Goal: Navigation & Orientation: Find specific page/section

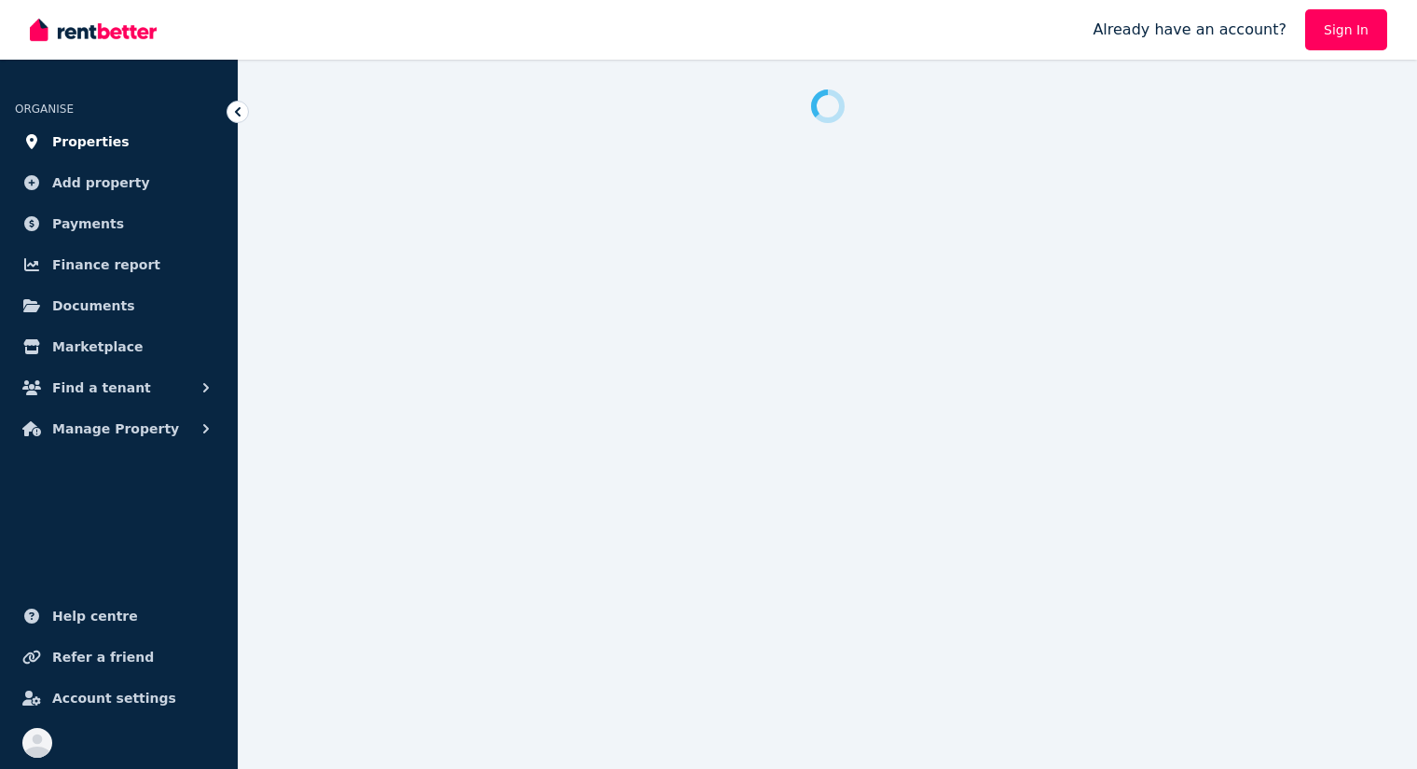
click at [90, 142] on span "Properties" at bounding box center [90, 142] width 77 height 22
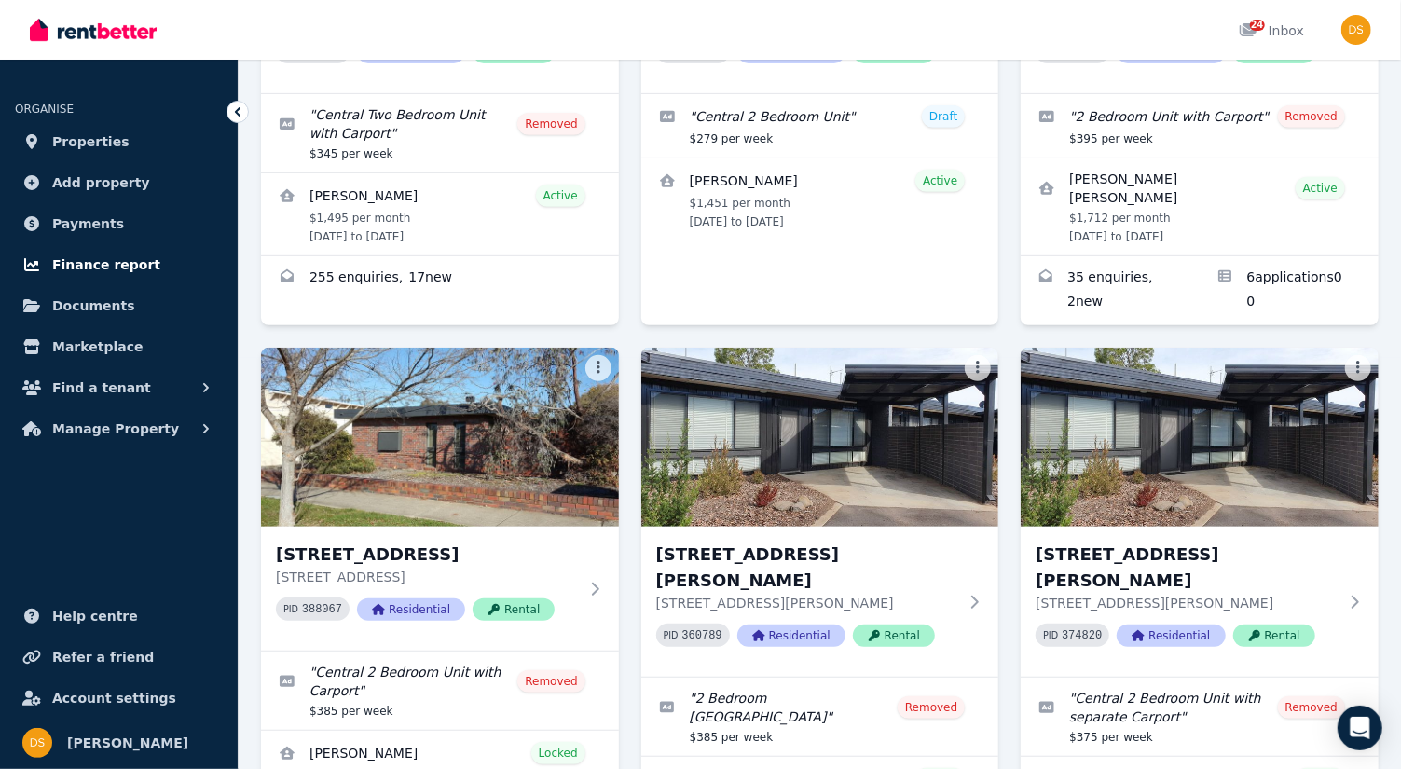
scroll to position [428, 0]
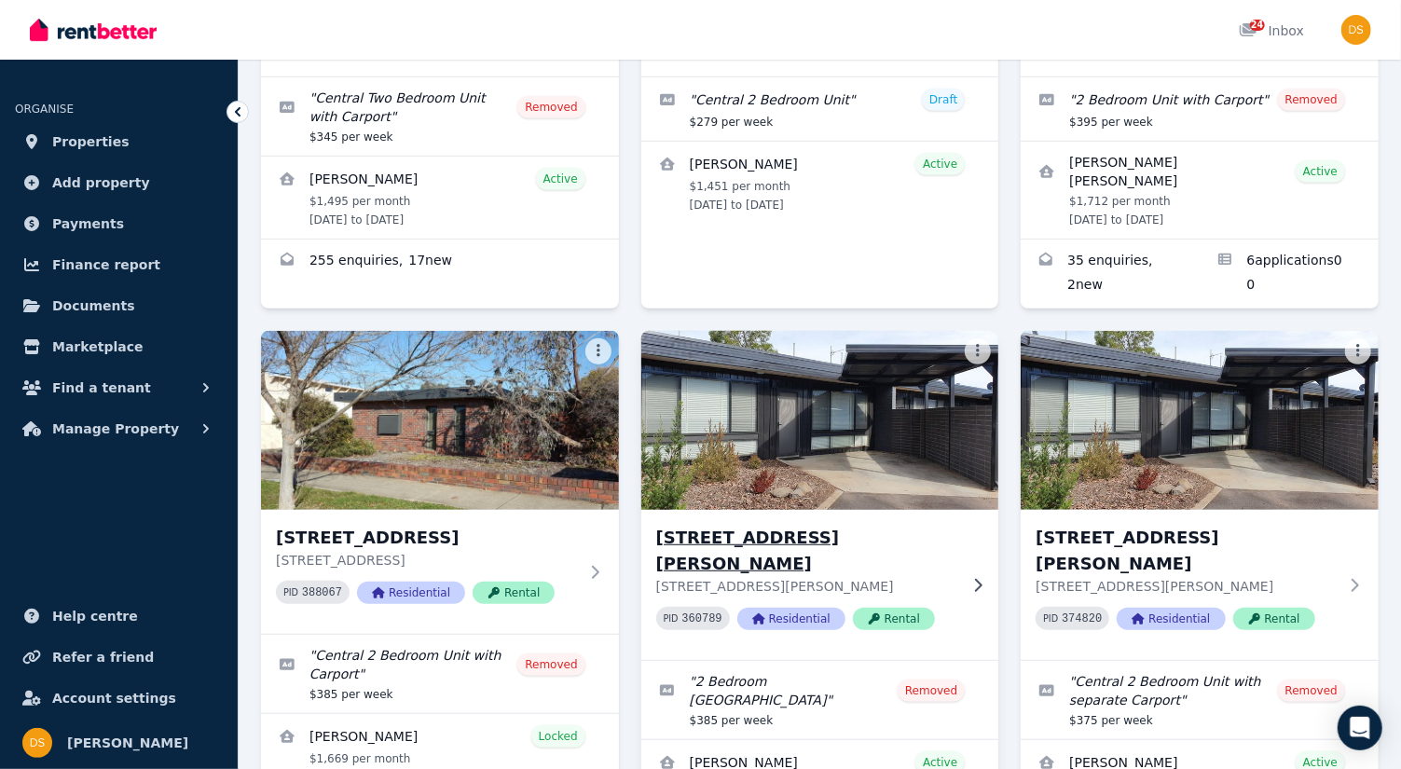
click at [884, 437] on img at bounding box center [820, 420] width 376 height 188
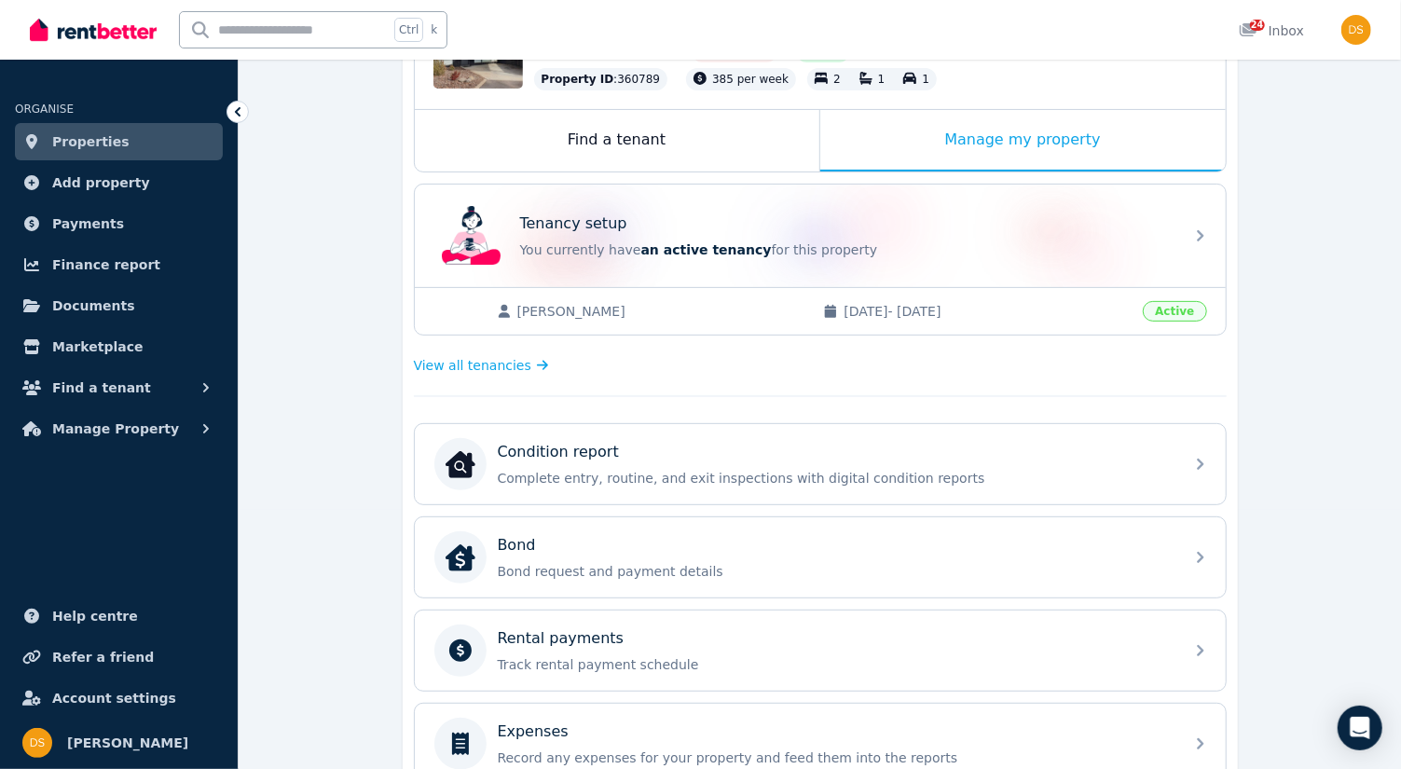
scroll to position [297, 0]
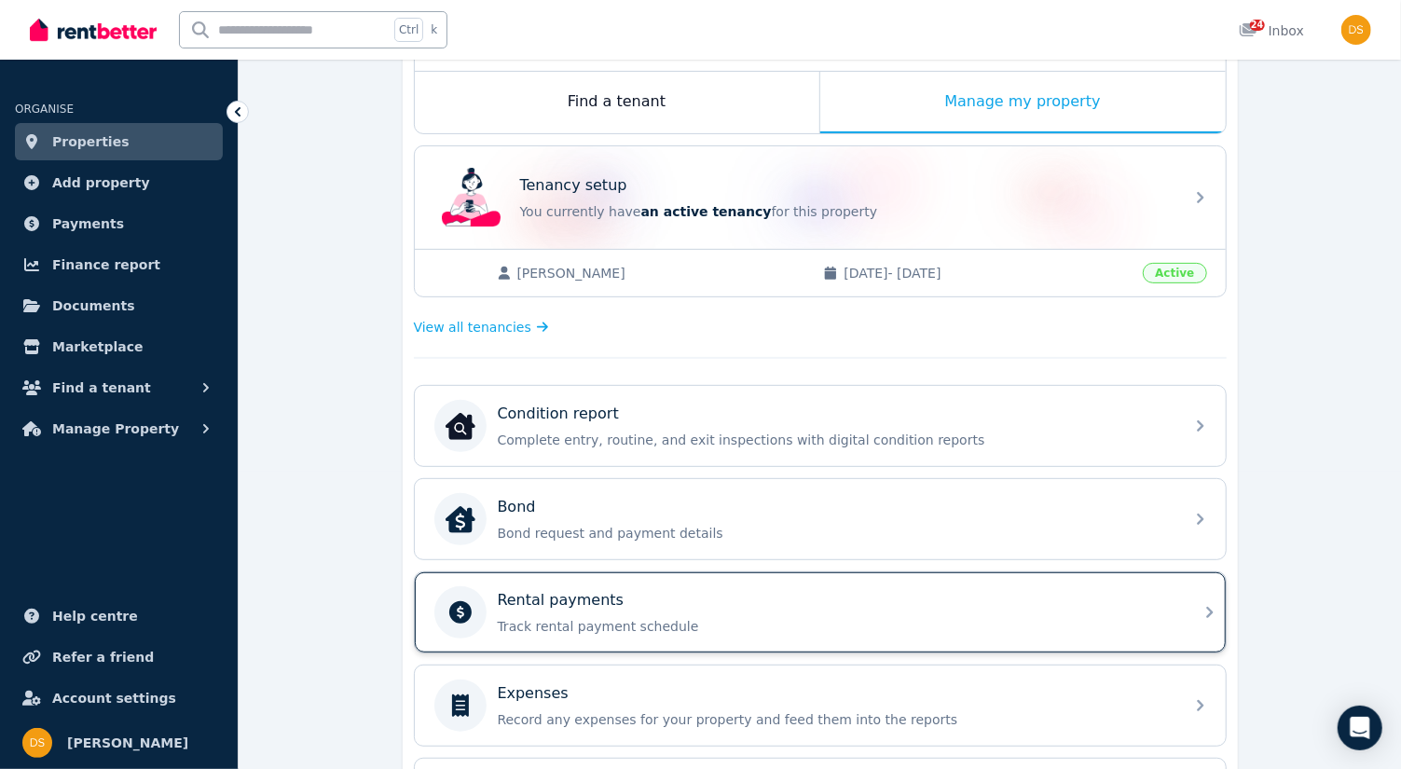
click at [1208, 608] on icon at bounding box center [1210, 612] width 22 height 22
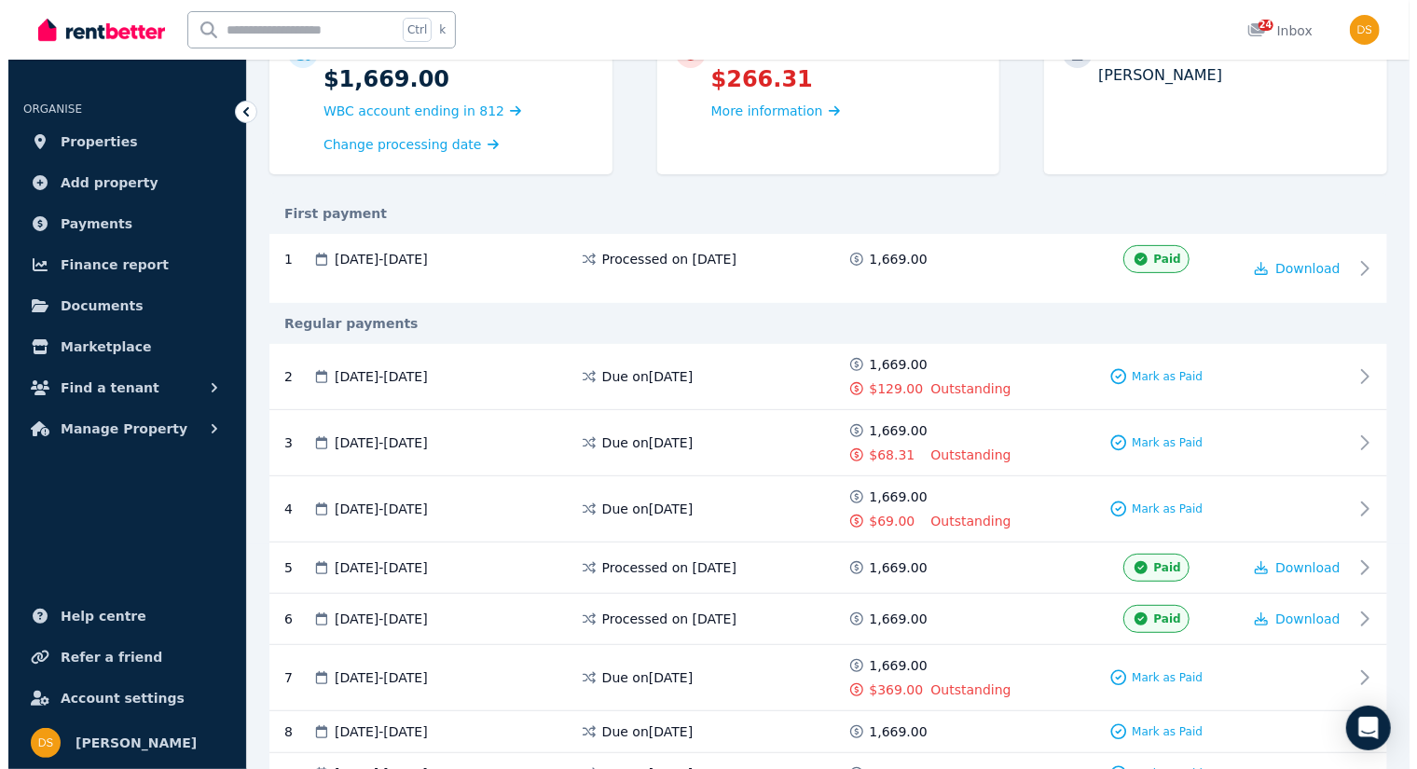
scroll to position [227, 0]
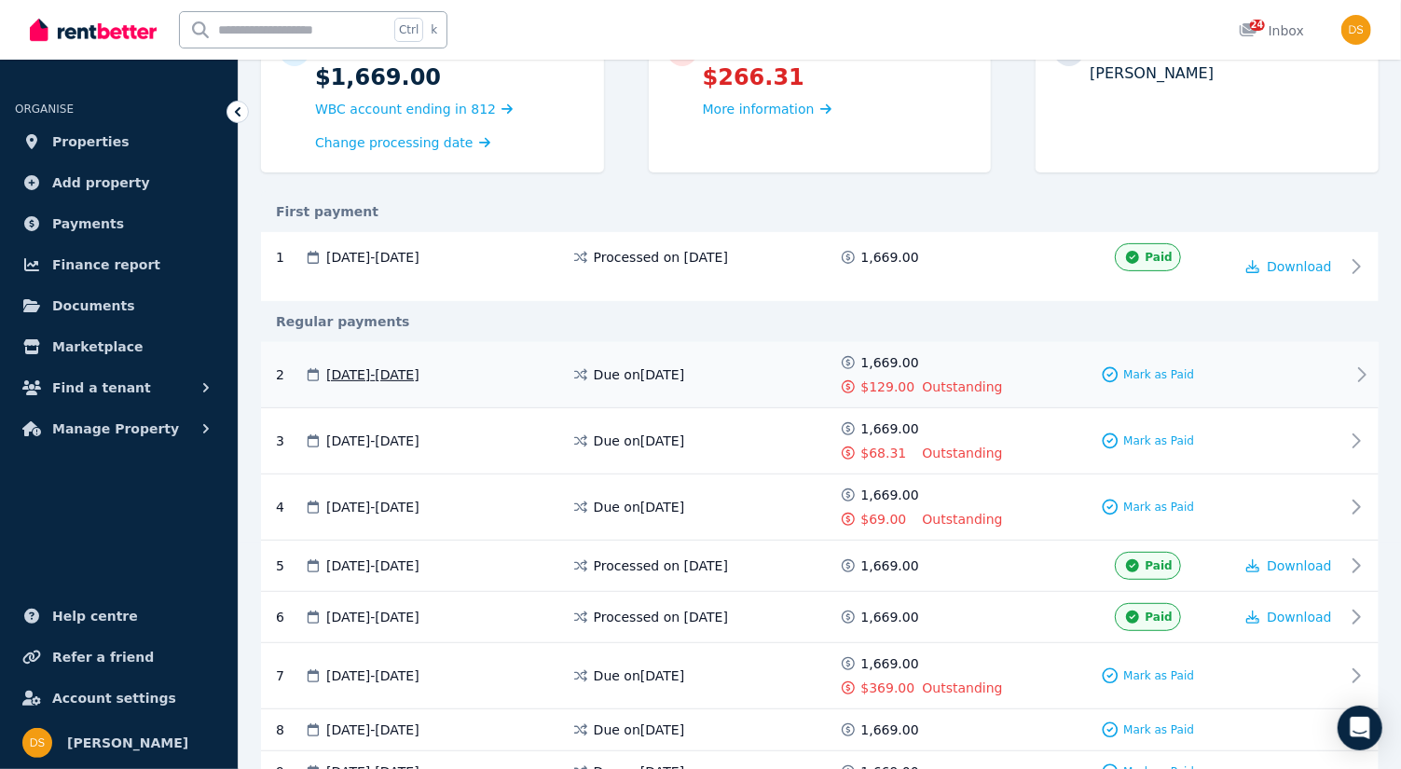
click at [766, 384] on div "Due on [DATE]" at bounding box center [706, 374] width 268 height 43
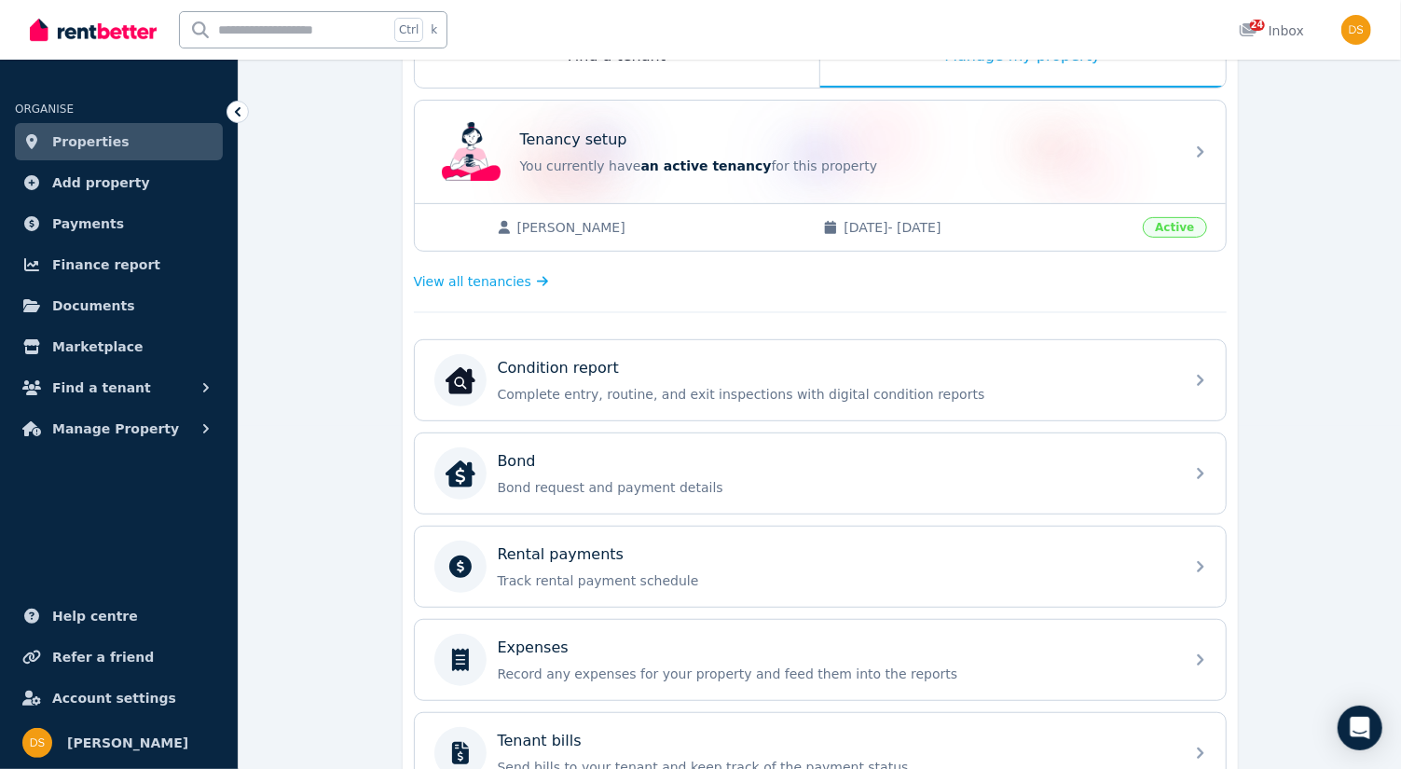
scroll to position [350, 0]
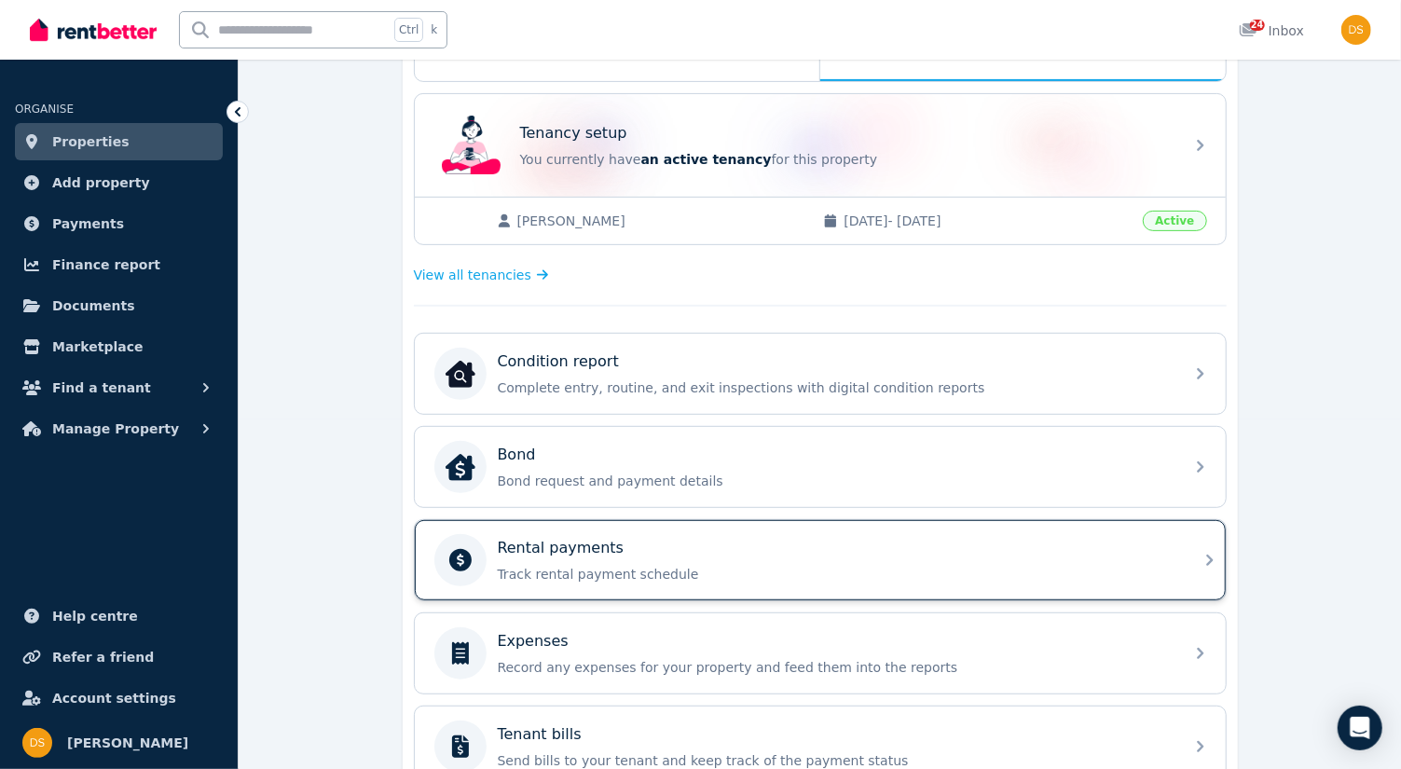
click at [1201, 560] on icon at bounding box center [1210, 560] width 22 height 22
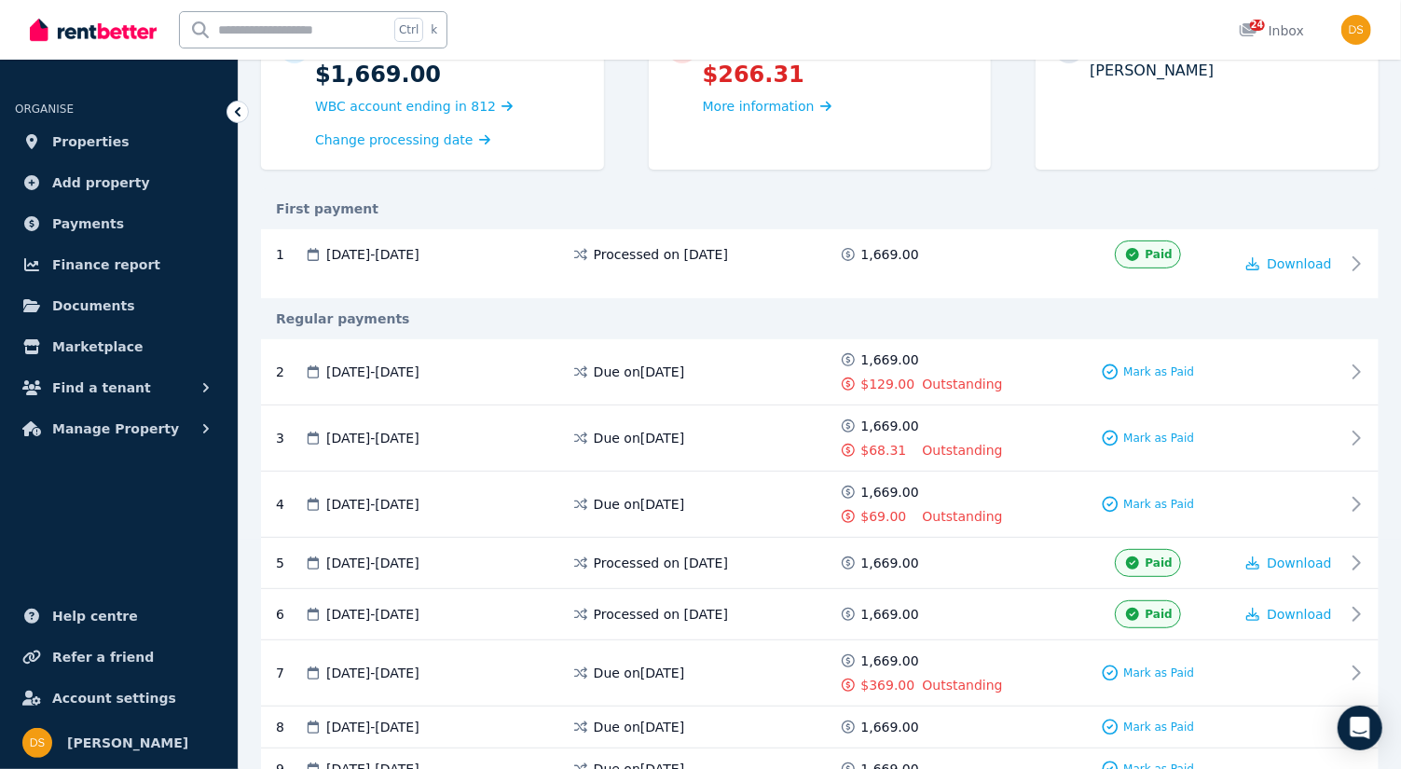
scroll to position [231, 0]
click at [213, 567] on ul "ORGANISE Properties Add property Payments Finance report Documents Marketplace …" at bounding box center [119, 423] width 238 height 691
